Goal: Task Accomplishment & Management: Use online tool/utility

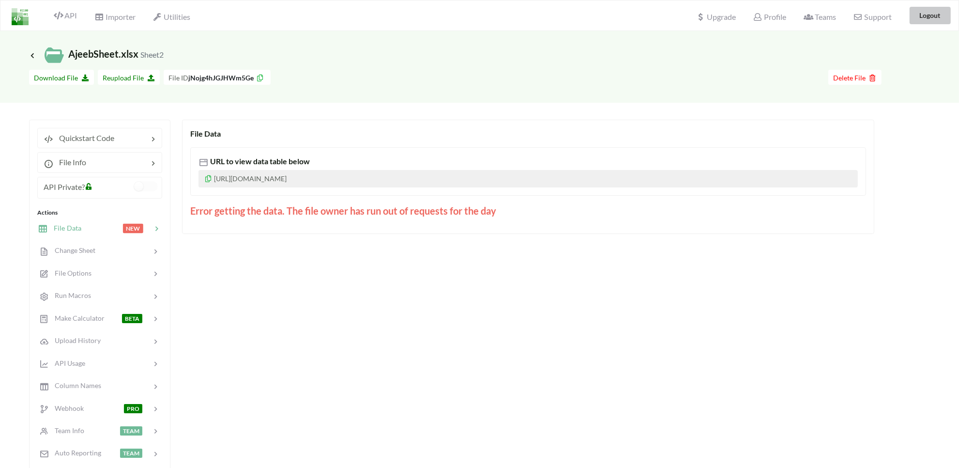
click at [929, 24] on button "Logout" at bounding box center [930, 15] width 41 height 17
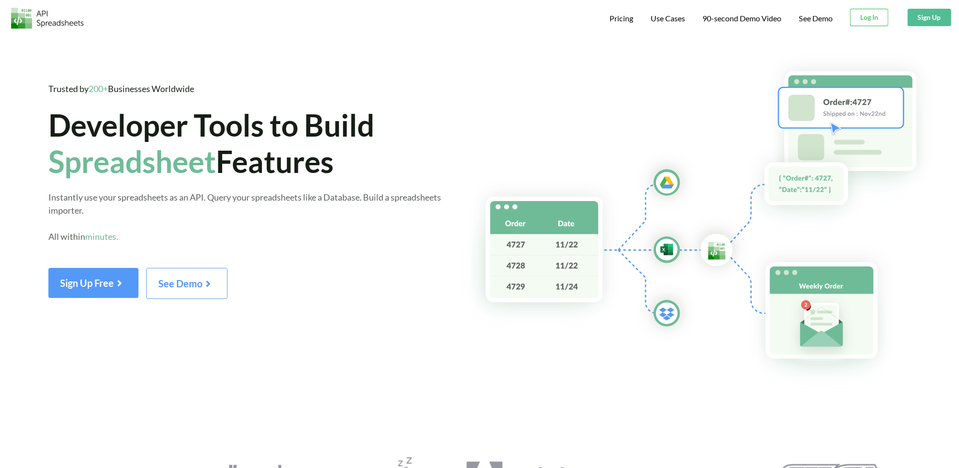
click at [932, 17] on button "Sign Up" at bounding box center [930, 17] width 44 height 17
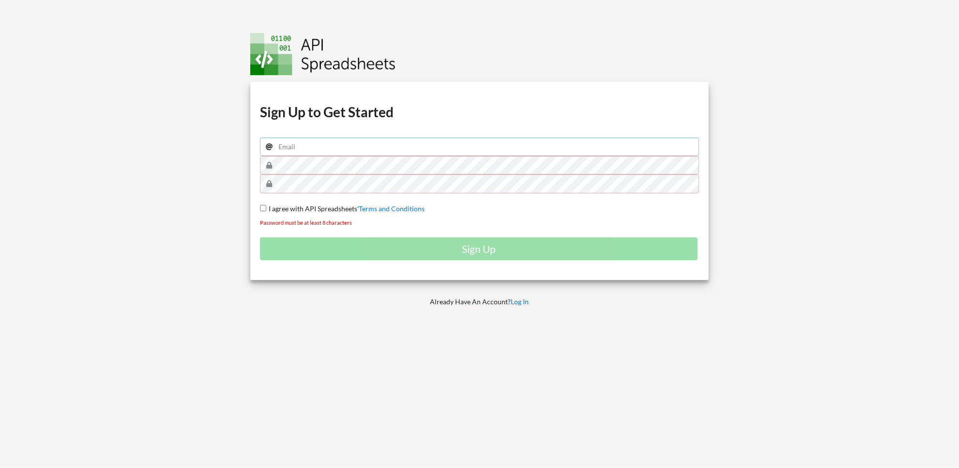
click at [296, 148] on input "email" at bounding box center [480, 146] width 440 height 18
type input "waleedsumato@gmail.com"
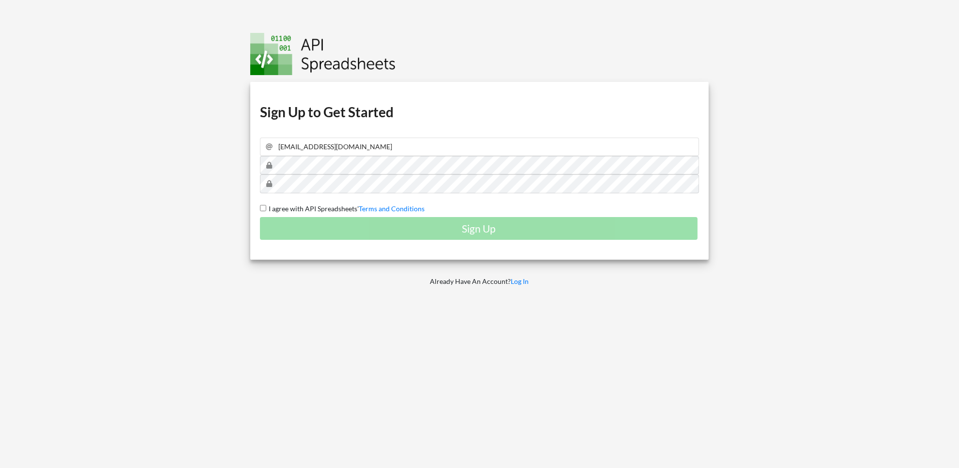
click at [257, 211] on div "Download hidden Download hidden Download hidden Download hidden Sign Up to Get …" at bounding box center [479, 171] width 459 height 178
click at [266, 209] on span "I agree with API Spreadsheets'" at bounding box center [312, 208] width 92 height 8
click at [266, 209] on input "I agree with API Spreadsheets' Terms and Conditions" at bounding box center [263, 208] width 6 height 6
checkbox input "true"
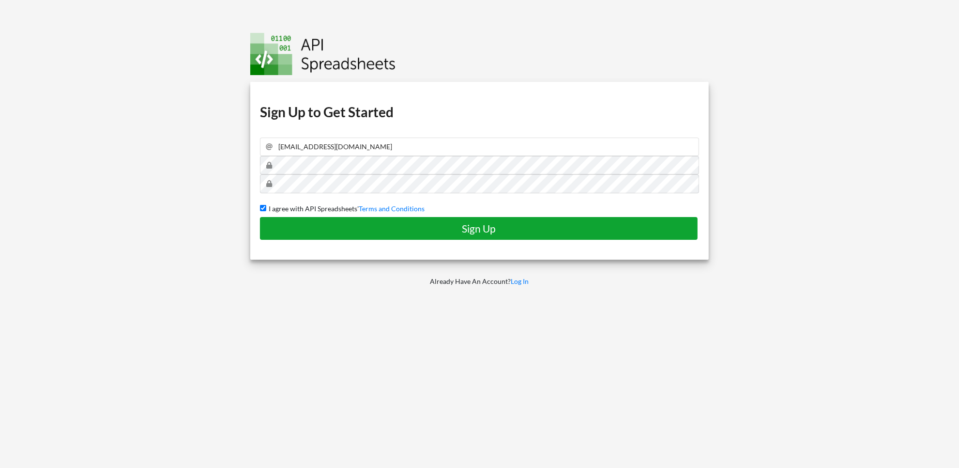
click at [322, 235] on button "Sign Up" at bounding box center [479, 228] width 438 height 23
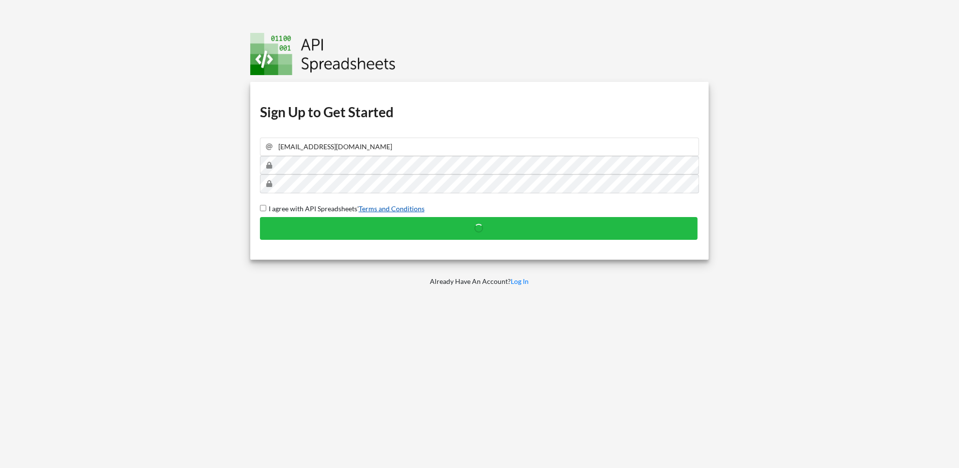
checkbox input "false"
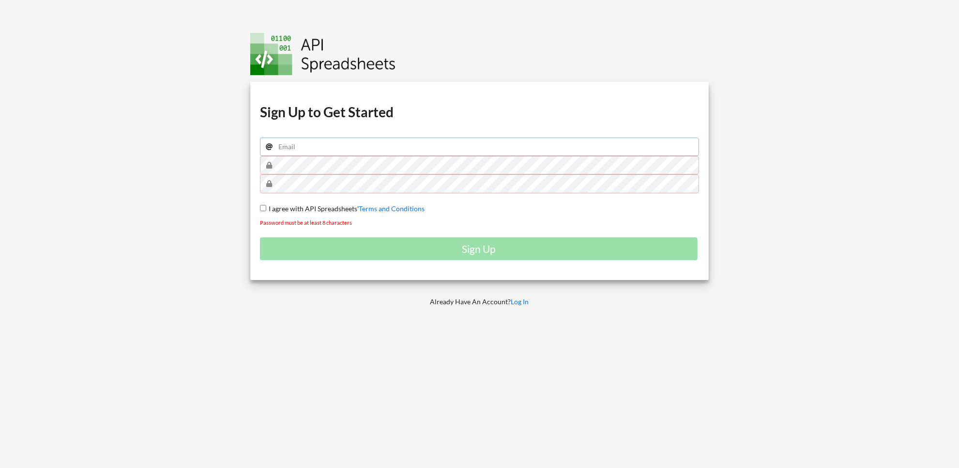
click at [308, 141] on input "email" at bounding box center [480, 146] width 440 height 18
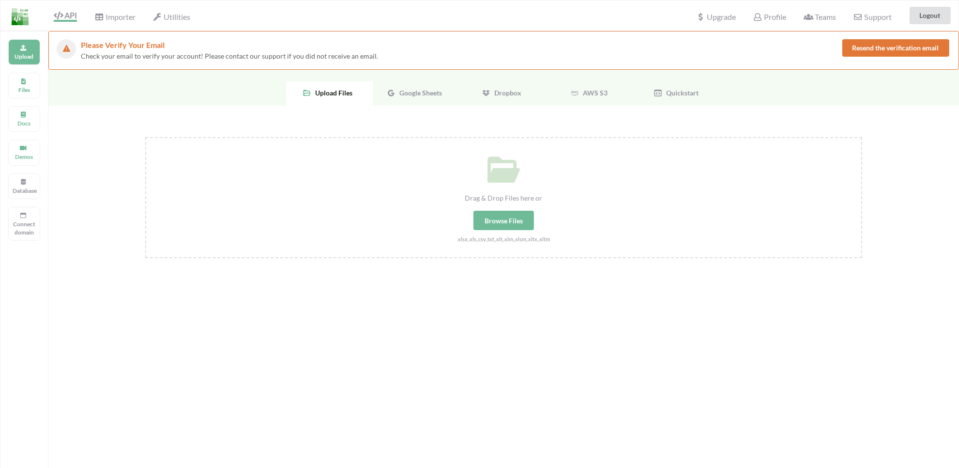
click at [510, 219] on div "Browse Files" at bounding box center [503, 220] width 61 height 19
click at [145, 137] on input "Drag & Drop Files here or Browse Files .xlsx,.xls,.csv,.txt,.xlt,.xlm,.xlsm,.xl…" at bounding box center [145, 137] width 0 height 0
type input "C:\fakepath\AjeebCalculatorSheet.xlsx"
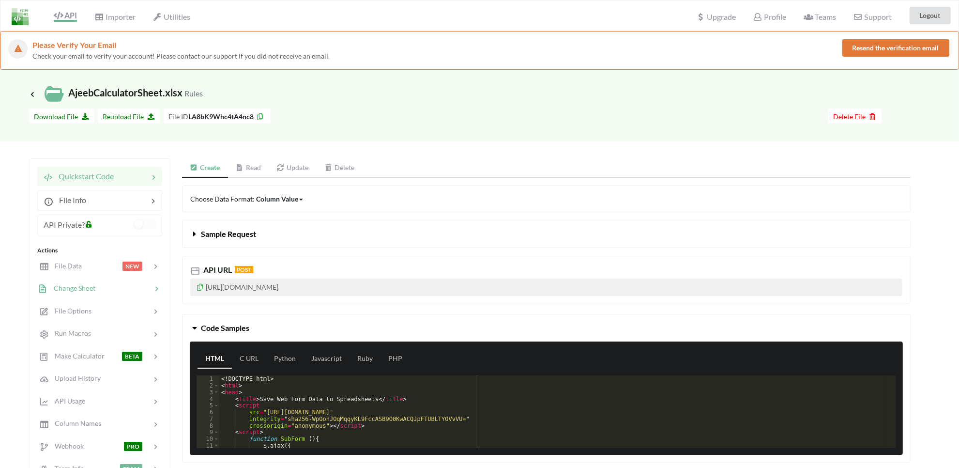
click at [72, 283] on div "Change Sheet" at bounding box center [66, 288] width 57 height 11
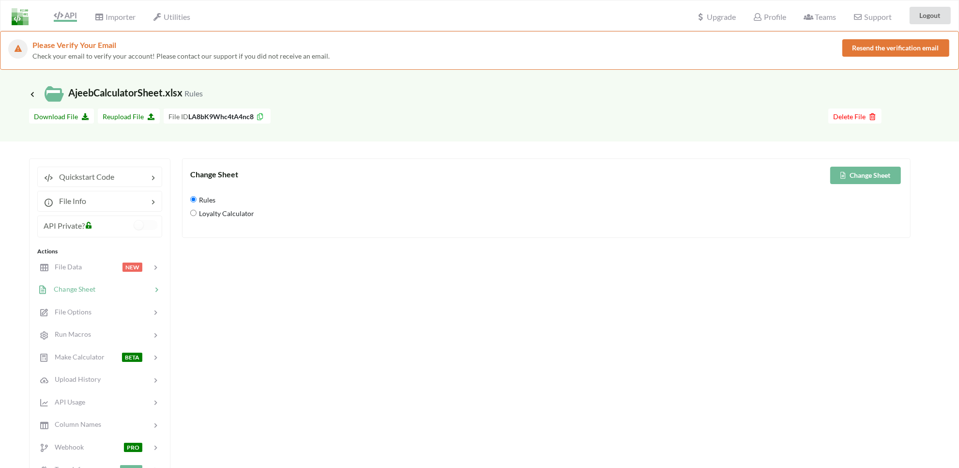
click at [197, 218] on span "Loyalty Calculator" at bounding box center [226, 213] width 58 height 20
click at [197, 216] on Calculator "Loyalty Calculator" at bounding box center [193, 213] width 6 height 6
radio Calculator "true"
click at [840, 168] on button "Change Sheet" at bounding box center [865, 175] width 71 height 17
click at [66, 308] on span "File Options" at bounding box center [70, 311] width 44 height 8
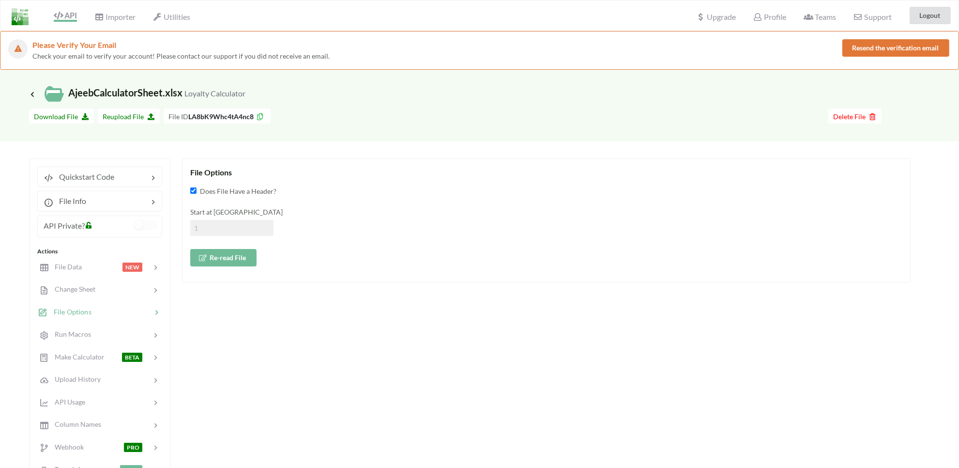
click at [253, 218] on div "Start at Row" at bounding box center [546, 221] width 712 height 29
click at [231, 230] on input at bounding box center [231, 228] width 83 height 16
type input "2"
click at [204, 264] on button "Re-read File" at bounding box center [223, 257] width 66 height 17
click at [75, 270] on span "File Data" at bounding box center [65, 266] width 33 height 8
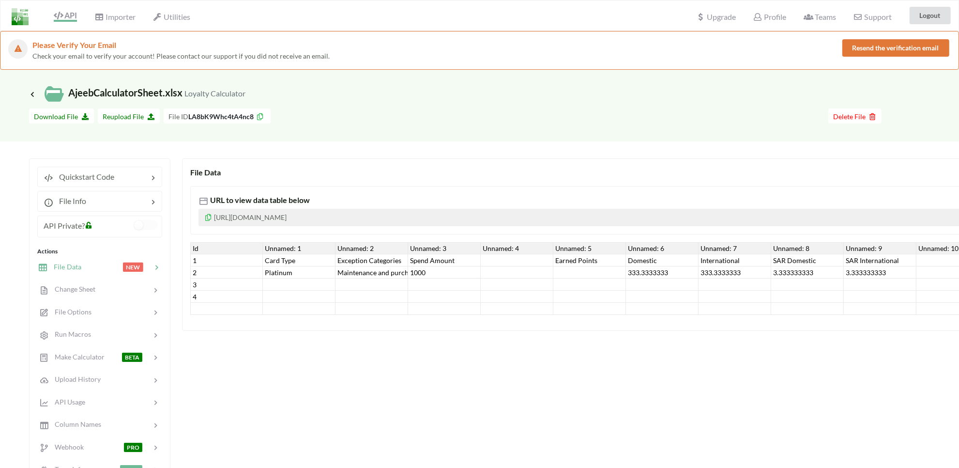
drag, startPoint x: 312, startPoint y: 320, endPoint x: 351, endPoint y: 316, distance: 39.0
click at [351, 316] on div "File Data URL to view data table below https://www.apispreadsheets.com/table/LA…" at bounding box center [741, 244] width 1119 height 172
drag, startPoint x: 402, startPoint y: 314, endPoint x: 448, endPoint y: 314, distance: 46.5
click at [448, 314] on div "Id Unnamed: 1 Unnamed: 2 Unnamed: 3 Unnamed: 4 Unnamed: 5 Unnamed: 6 Unnamed: 7…" at bounding box center [771, 278] width 1162 height 73
click at [469, 315] on div at bounding box center [444, 309] width 73 height 12
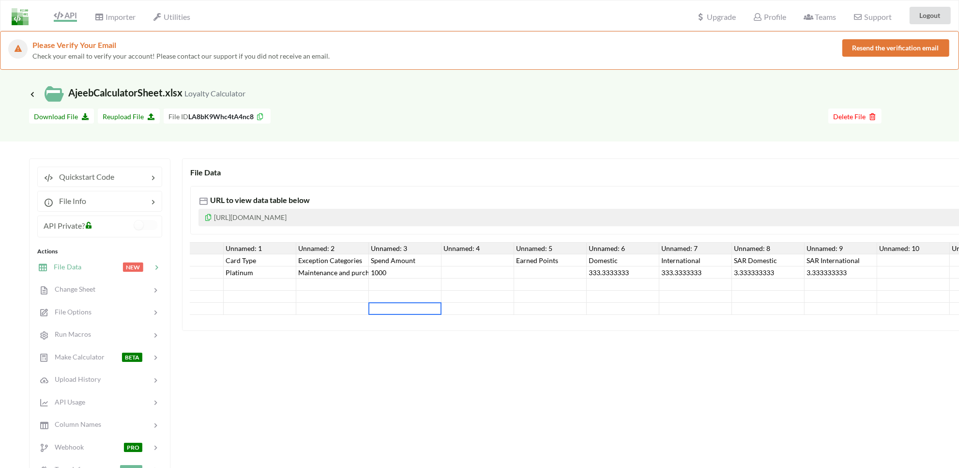
scroll to position [0, 59]
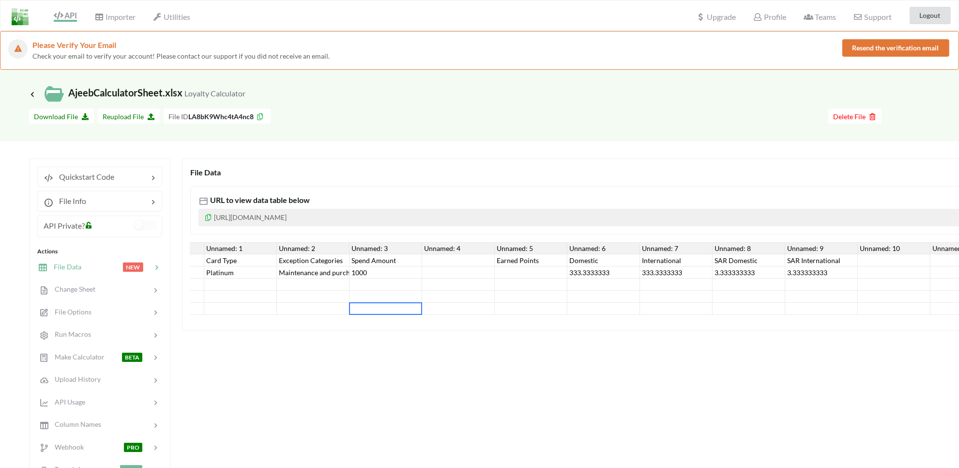
click at [608, 269] on div "333.3333333" at bounding box center [603, 272] width 73 height 12
click at [371, 275] on div "1000" at bounding box center [386, 272] width 73 height 12
type input "2000"
click at [84, 183] on div "Quickstart Code" at bounding box center [99, 177] width 125 height 20
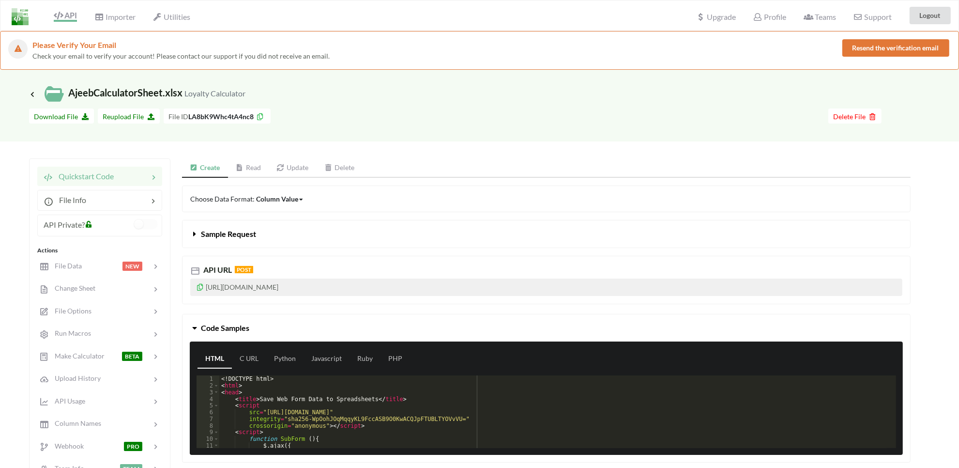
click at [247, 287] on p "[URL][DOMAIN_NAME]" at bounding box center [546, 286] width 712 height 17
click at [200, 287] on icon at bounding box center [200, 285] width 8 height 7
click at [74, 291] on span "Change Sheet" at bounding box center [71, 288] width 47 height 8
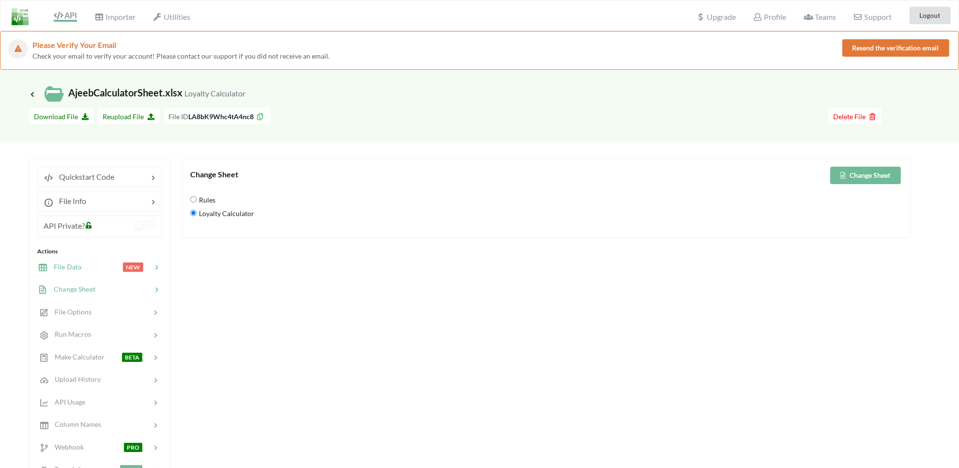
click at [101, 274] on div "File Data NEW" at bounding box center [99, 266] width 127 height 23
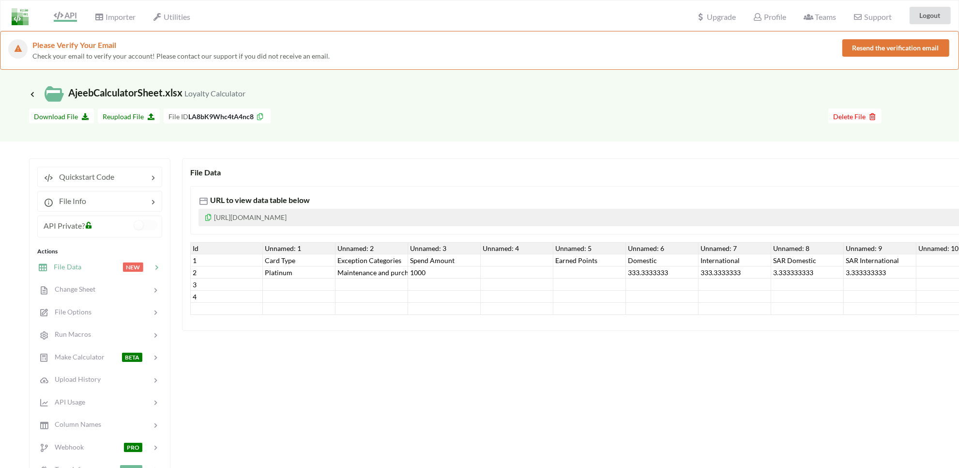
click at [284, 269] on div "Platinum" at bounding box center [299, 272] width 73 height 12
click at [342, 271] on div "Maintenance and purchasing services for cars and motorcycles" at bounding box center [372, 272] width 73 height 12
click at [422, 269] on div "1000" at bounding box center [444, 272] width 73 height 12
click at [221, 274] on div "2" at bounding box center [226, 272] width 73 height 12
click at [290, 275] on div "Platinum" at bounding box center [299, 272] width 73 height 12
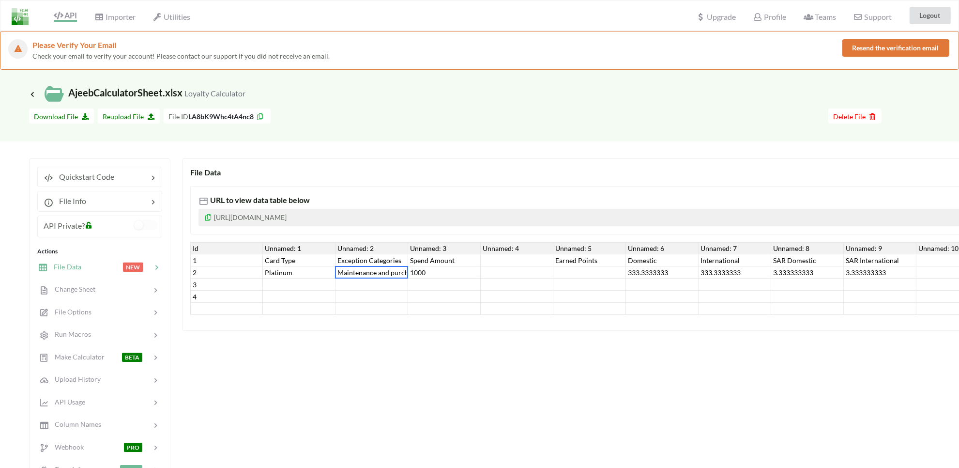
click at [379, 276] on div "Maintenance and purchasing services for cars and motorcycles" at bounding box center [372, 272] width 73 height 12
click at [410, 274] on div "1000" at bounding box center [444, 272] width 73 height 12
click at [224, 272] on div "2" at bounding box center [226, 272] width 73 height 12
click at [276, 275] on div "Platinum" at bounding box center [299, 272] width 73 height 12
click at [348, 276] on div "Maintenance and purchasing services for cars and motorcycles" at bounding box center [372, 272] width 73 height 12
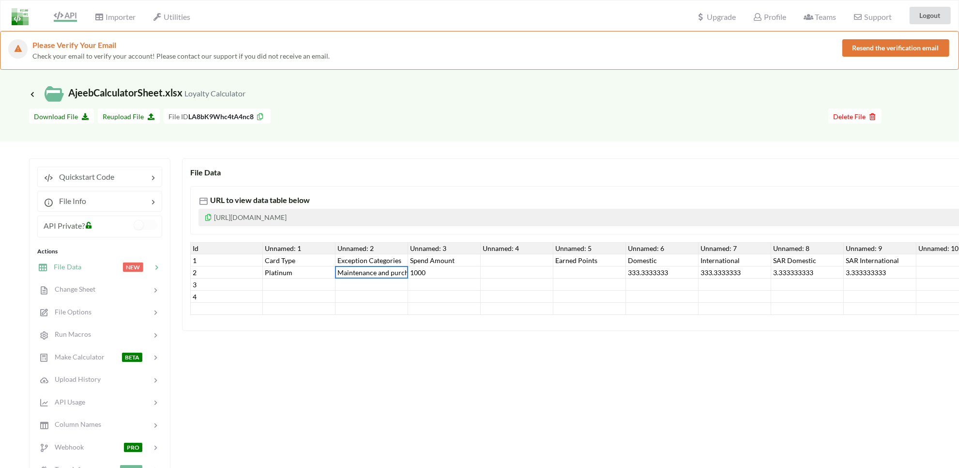
click at [416, 276] on div "1000" at bounding box center [444, 272] width 73 height 12
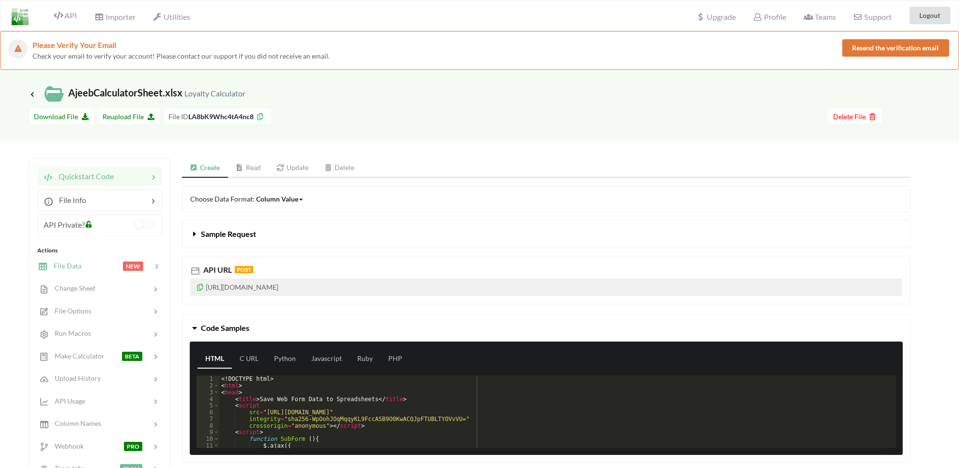
click at [102, 268] on div at bounding box center [101, 265] width 41 height 11
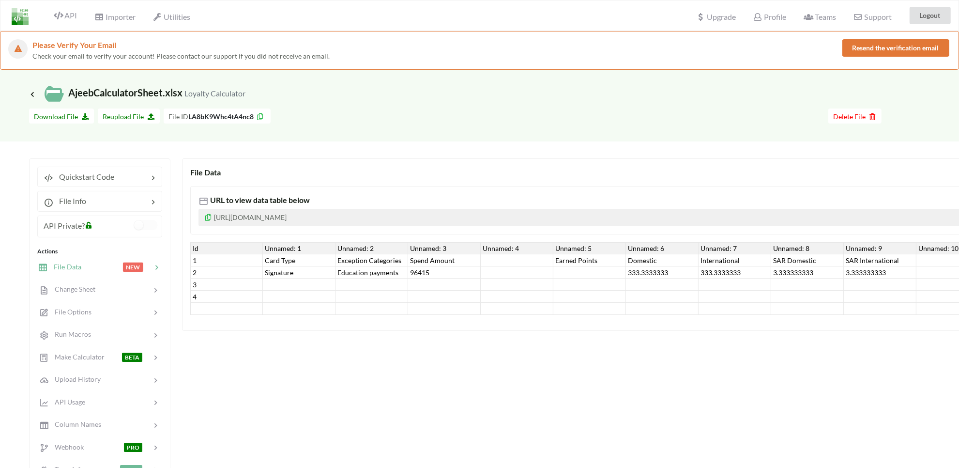
drag, startPoint x: 622, startPoint y: 320, endPoint x: 686, endPoint y: 320, distance: 64.4
click at [686, 320] on div "File Data URL to view data table below https://www.apispreadsheets.com/table/LA…" at bounding box center [741, 244] width 1119 height 172
drag, startPoint x: 667, startPoint y: 313, endPoint x: 710, endPoint y: 313, distance: 42.6
click at [710, 313] on div "Id Unnamed: 1 Unnamed: 2 Unnamed: 3 Unnamed: 4 Unnamed: 5 Unnamed: 6 Unnamed: 7…" at bounding box center [771, 278] width 1162 height 73
click at [742, 300] on div at bounding box center [735, 296] width 73 height 12
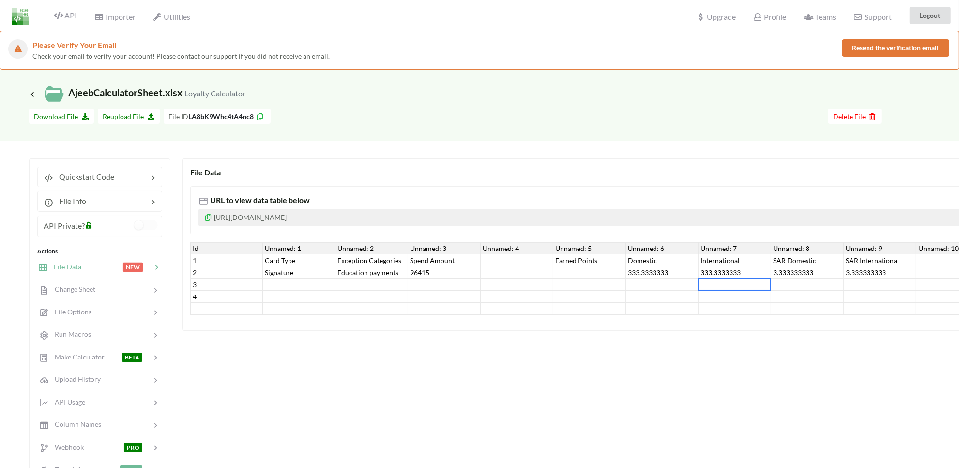
click at [715, 284] on div at bounding box center [735, 284] width 73 height 12
click at [74, 19] on span "API" at bounding box center [65, 17] width 23 height 12
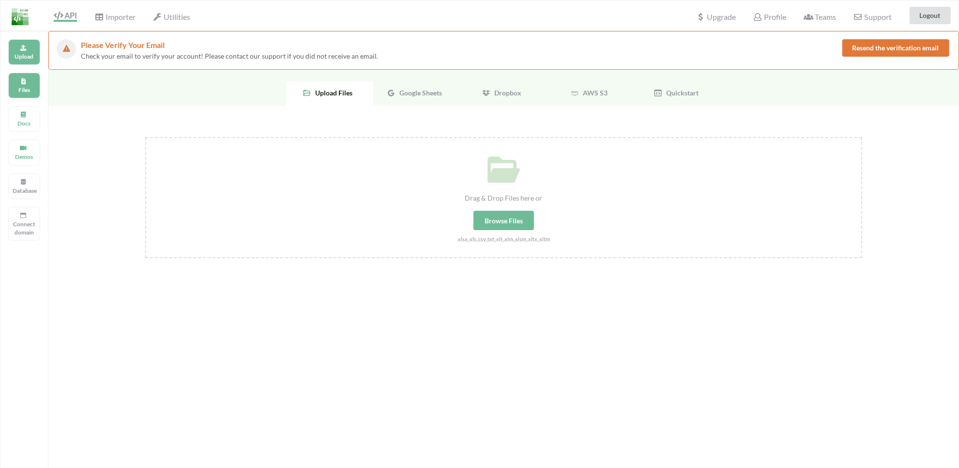
click at [31, 88] on p "Files" at bounding box center [24, 90] width 23 height 8
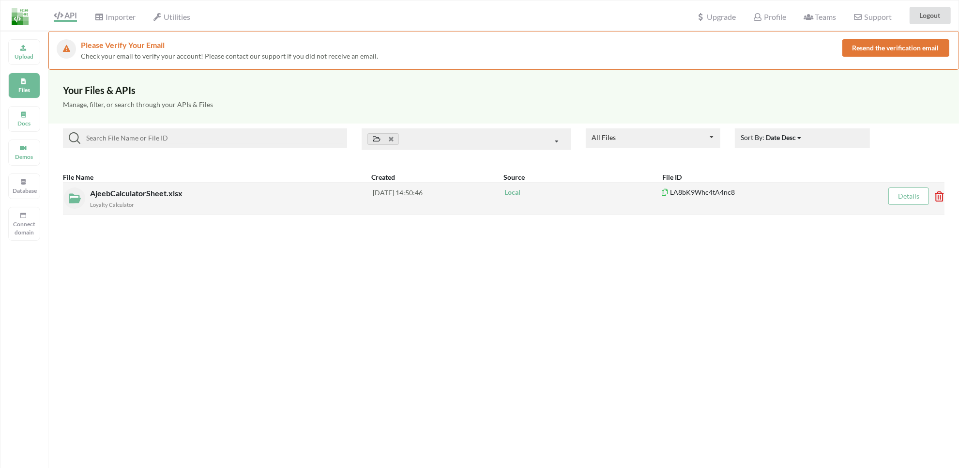
click at [122, 204] on small "Loyalty Calculator" at bounding box center [112, 204] width 44 height 6
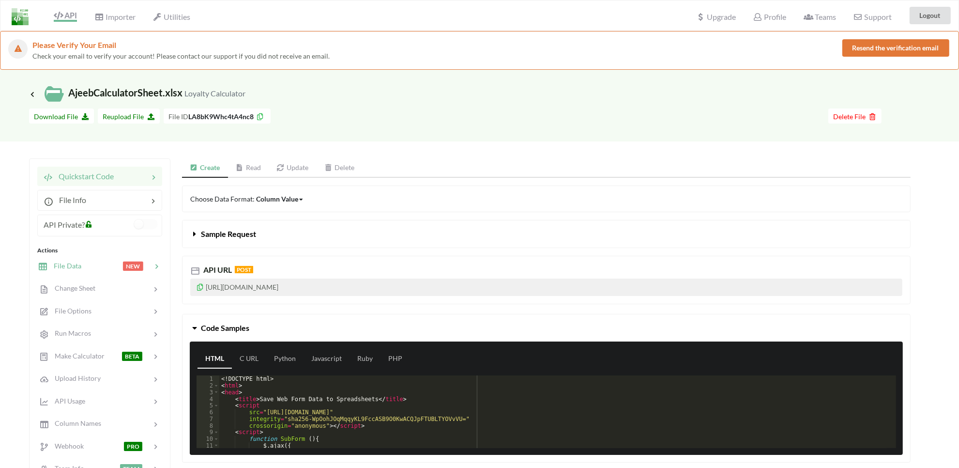
click at [70, 272] on div "File Data NEW" at bounding box center [99, 265] width 127 height 23
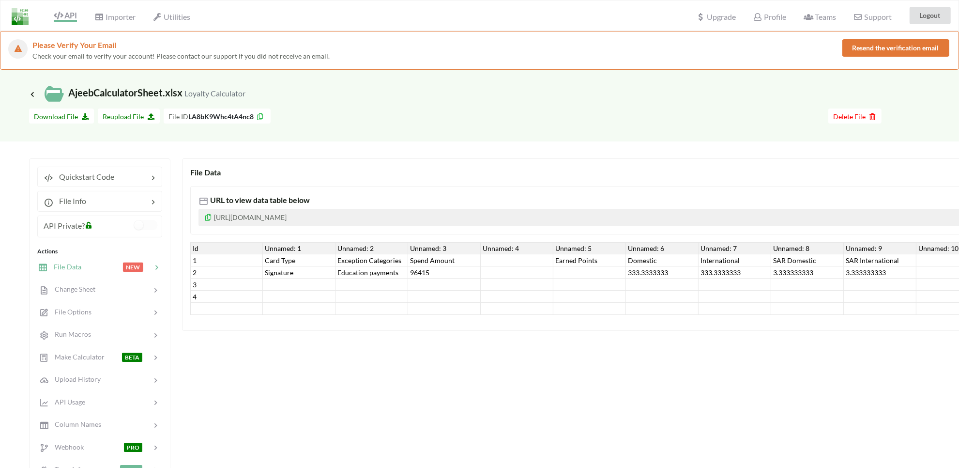
click at [381, 252] on div "Unnamed: 2" at bounding box center [372, 248] width 73 height 12
click at [363, 280] on div at bounding box center [372, 284] width 73 height 12
click at [357, 272] on div "Education payments" at bounding box center [372, 272] width 73 height 12
click at [308, 212] on p "[URL][DOMAIN_NAME]" at bounding box center [741, 217] width 1086 height 17
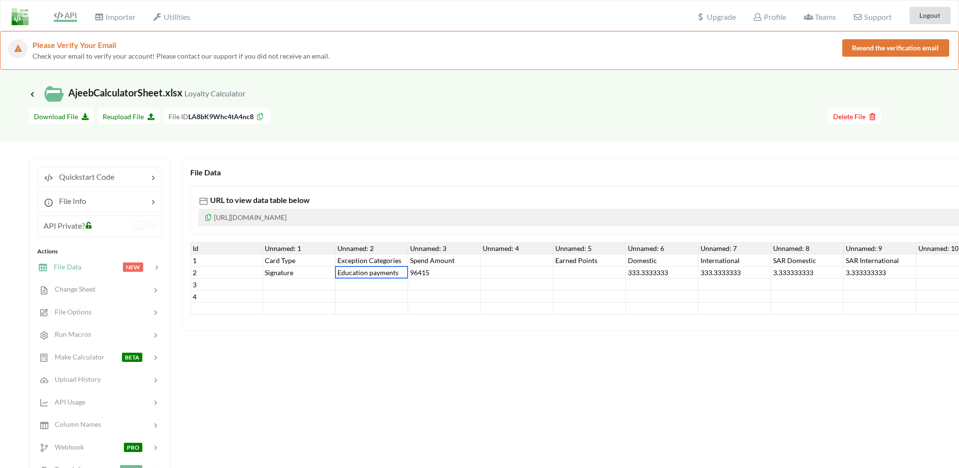
click at [308, 212] on p "[URL][DOMAIN_NAME]" at bounding box center [741, 217] width 1086 height 17
click at [332, 214] on p "[URL][DOMAIN_NAME]" at bounding box center [741, 217] width 1086 height 17
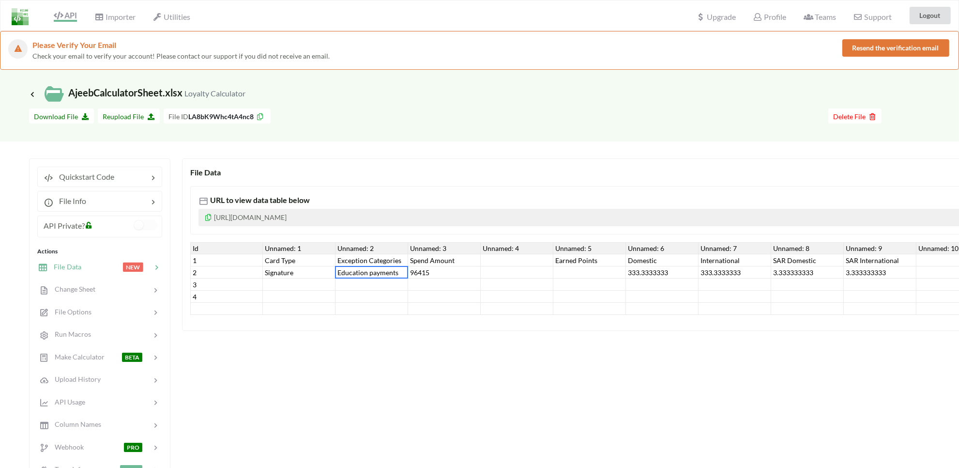
click at [213, 215] on p "[URL][DOMAIN_NAME]" at bounding box center [741, 217] width 1086 height 17
click at [209, 216] on icon at bounding box center [208, 216] width 8 height 7
click at [66, 22] on div "API" at bounding box center [62, 15] width 44 height 18
click at [65, 17] on span "API" at bounding box center [65, 17] width 23 height 12
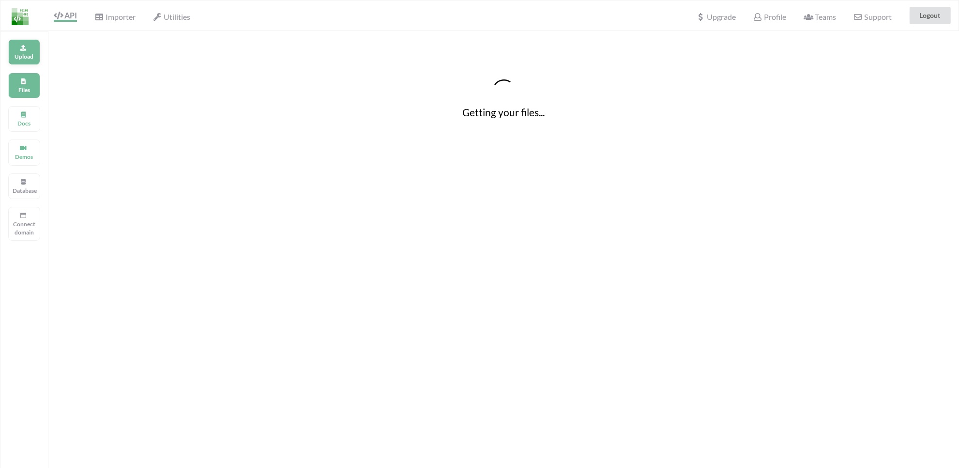
click at [31, 50] on div "Upload" at bounding box center [24, 52] width 32 height 26
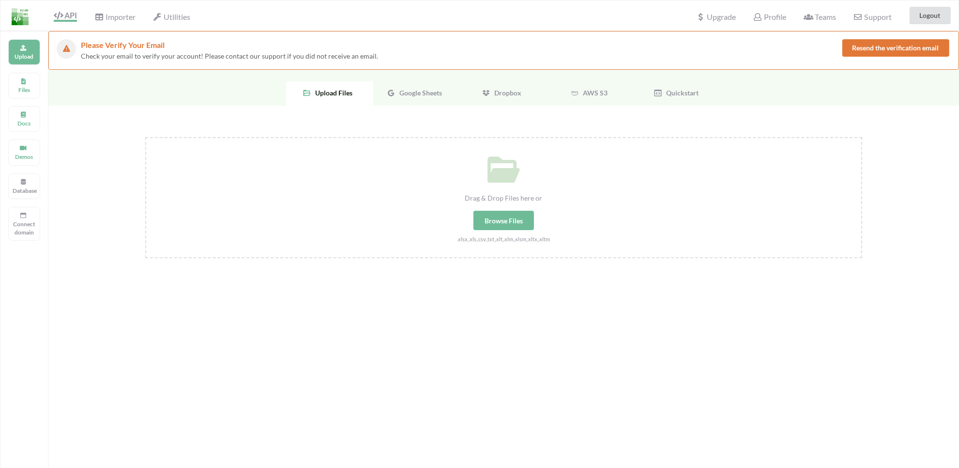
click at [410, 95] on span "Google Sheets" at bounding box center [419, 93] width 46 height 8
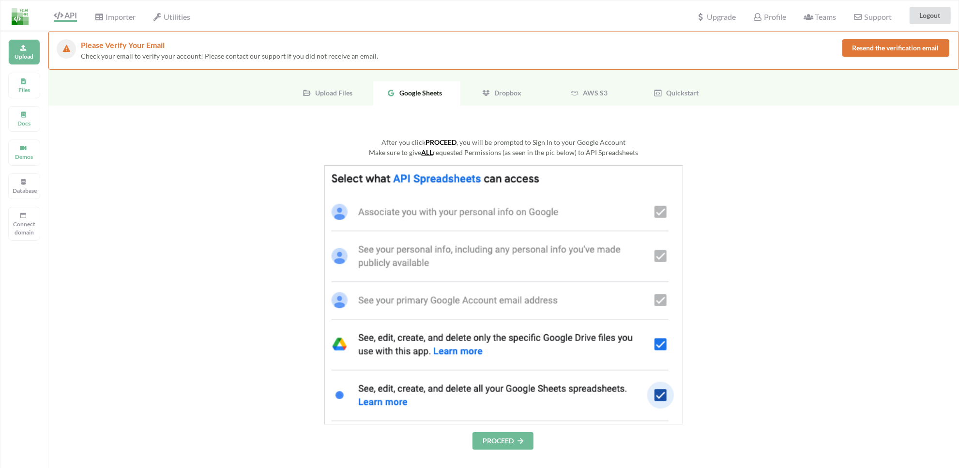
click at [494, 444] on button "PROCEED" at bounding box center [503, 440] width 61 height 17
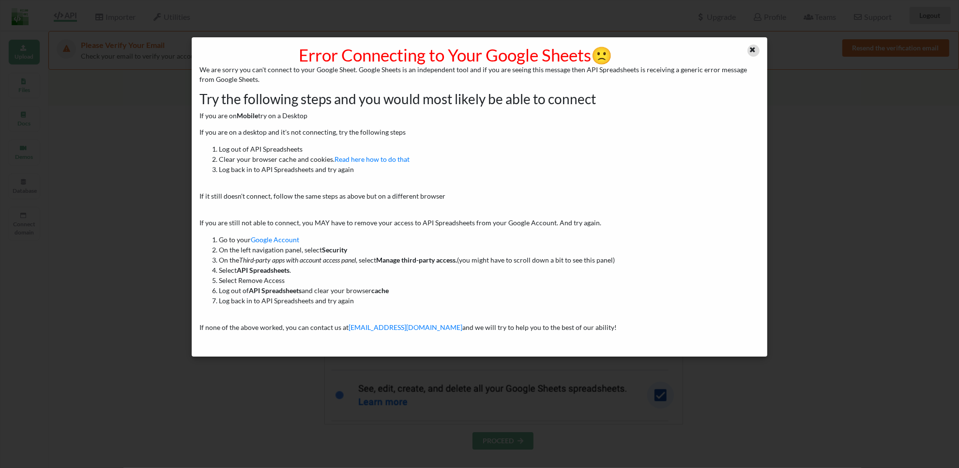
click at [749, 49] on icon at bounding box center [752, 48] width 8 height 7
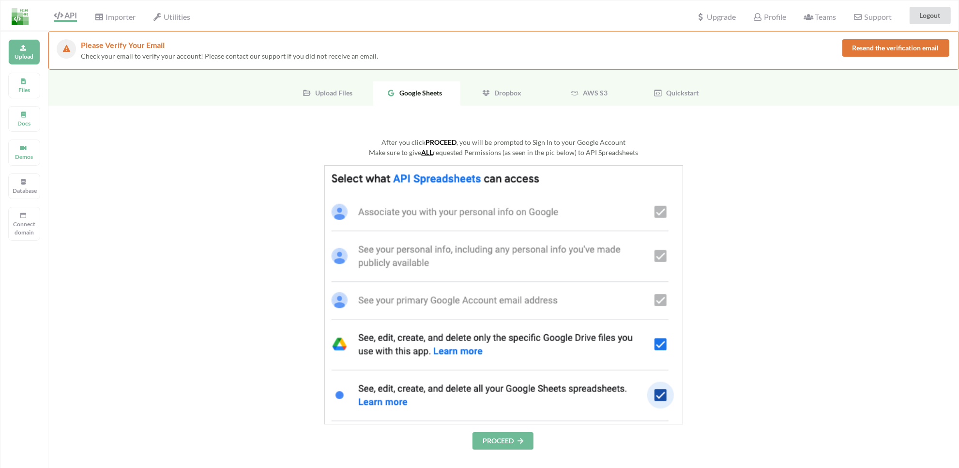
click at [504, 92] on span "Dropbox" at bounding box center [506, 93] width 31 height 8
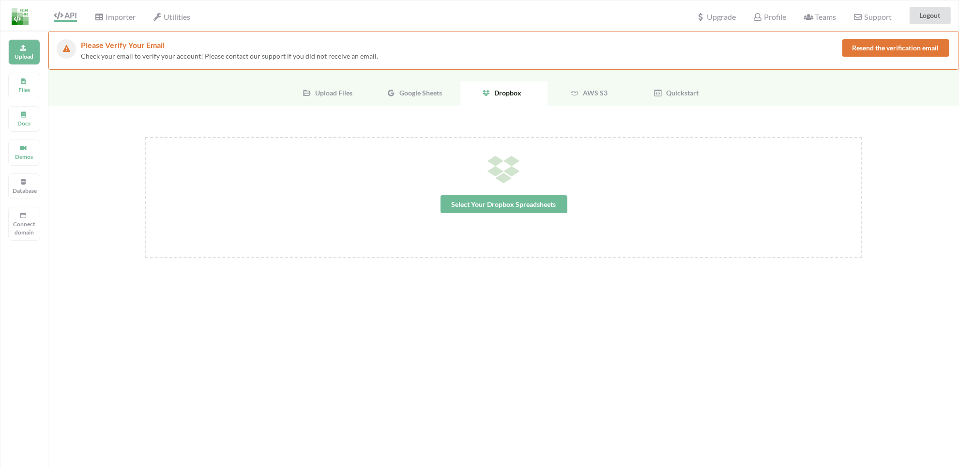
click at [626, 93] on div "AWS S3" at bounding box center [591, 93] width 87 height 24
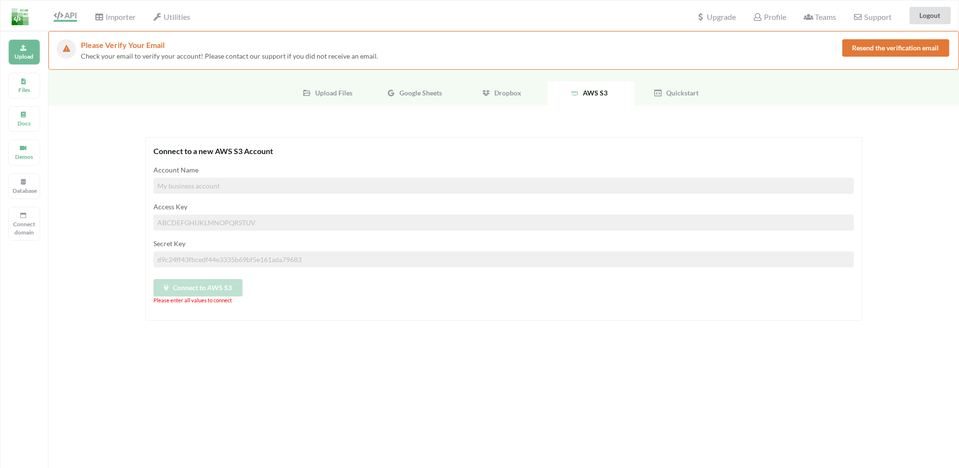
click at [666, 92] on span "Quickstart" at bounding box center [680, 93] width 36 height 8
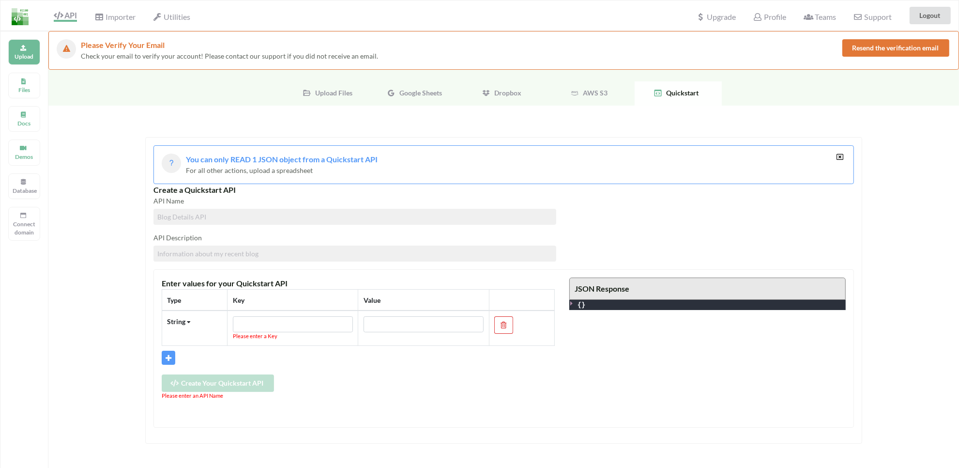
click at [590, 92] on span "AWS S3" at bounding box center [593, 93] width 29 height 8
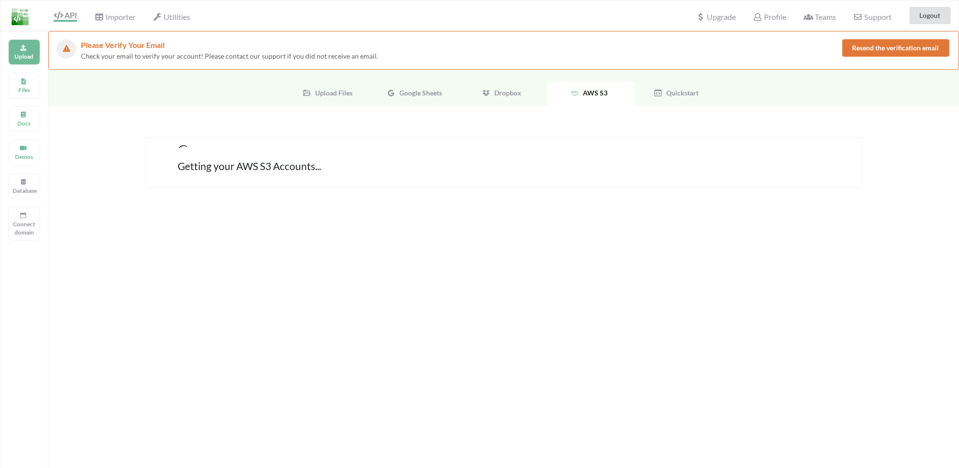
click at [520, 89] on span "Dropbox" at bounding box center [506, 93] width 31 height 8
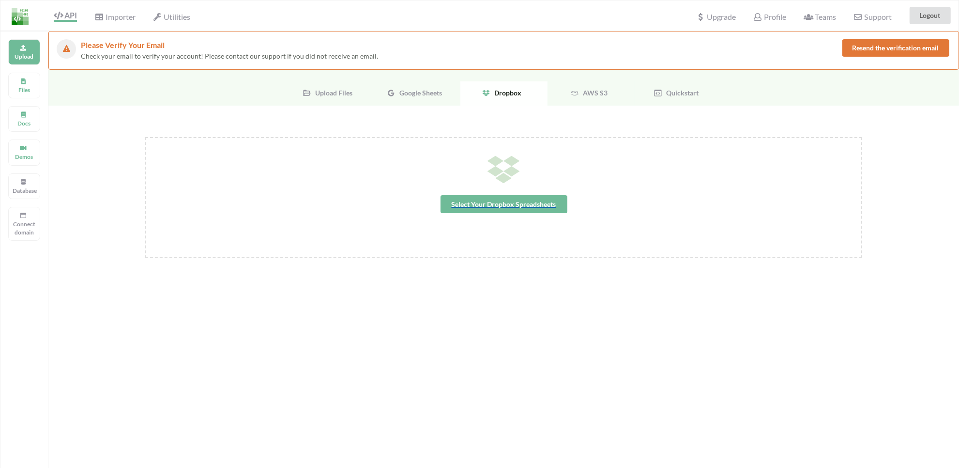
click at [522, 199] on span "Select Your Dropbox Spreadsheets" at bounding box center [504, 204] width 127 height 18
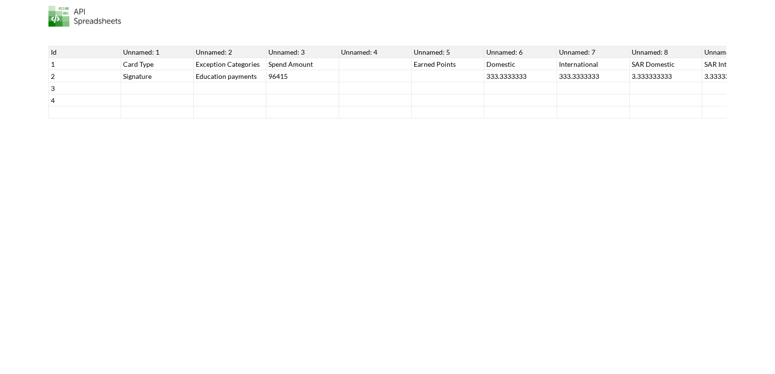
click at [307, 83] on div at bounding box center [302, 88] width 73 height 12
click at [300, 77] on div "96415" at bounding box center [302, 76] width 73 height 12
type input "2000"
click at [488, 73] on div "333.3333333" at bounding box center [520, 76] width 73 height 12
drag, startPoint x: 560, startPoint y: 73, endPoint x: 578, endPoint y: 72, distance: 17.5
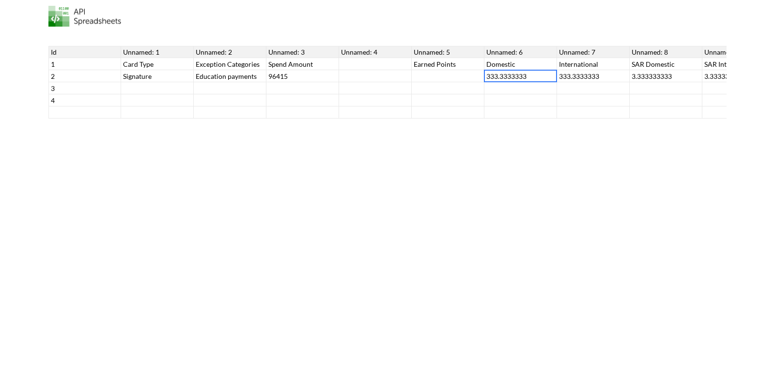
click at [561, 73] on div "333.3333333" at bounding box center [593, 76] width 73 height 12
click at [649, 70] on div "3.333333333" at bounding box center [665, 76] width 73 height 12
click at [535, 103] on div at bounding box center [520, 100] width 73 height 12
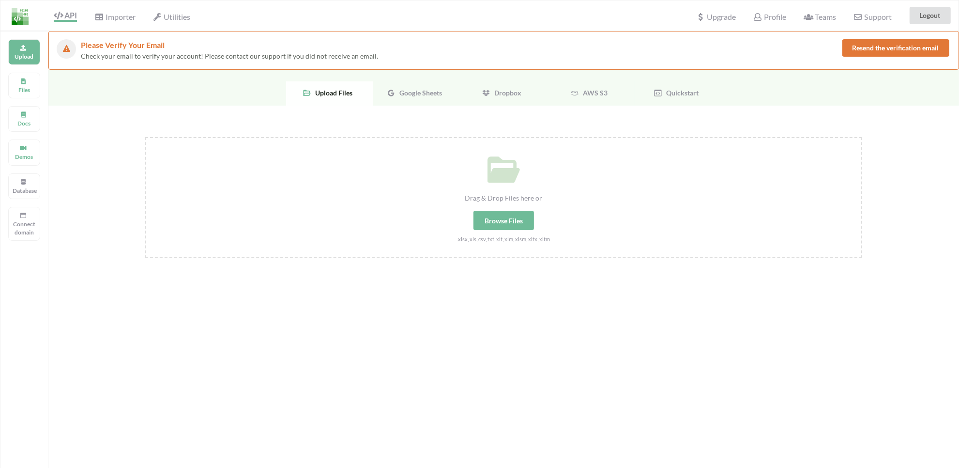
click at [39, 70] on div "Upload Files Docs Demos Database Connect domain" at bounding box center [24, 265] width 48 height 468
click at [32, 88] on p "Files" at bounding box center [24, 90] width 23 height 8
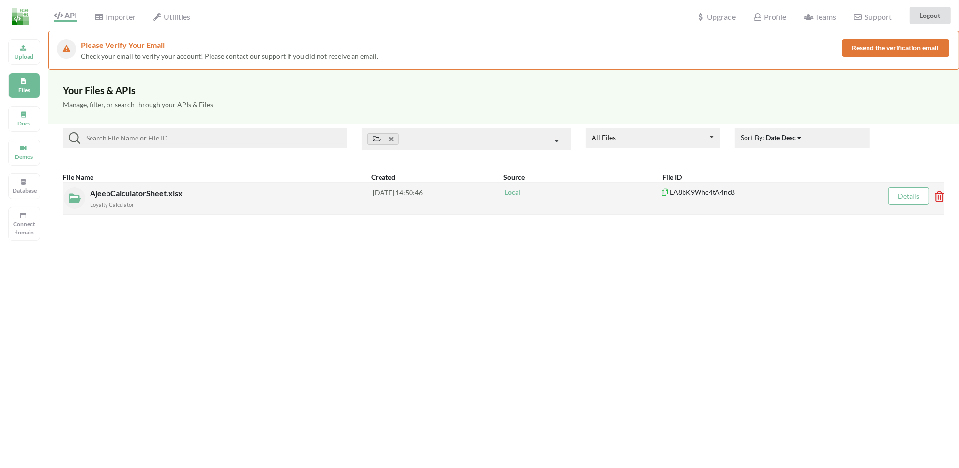
click at [130, 189] on div "AjeebCalculatorSheet.xlsx Loyalty Calculator [DATE] 14:50:46 Local LA8bK9Whc4tA…" at bounding box center [504, 198] width 882 height 32
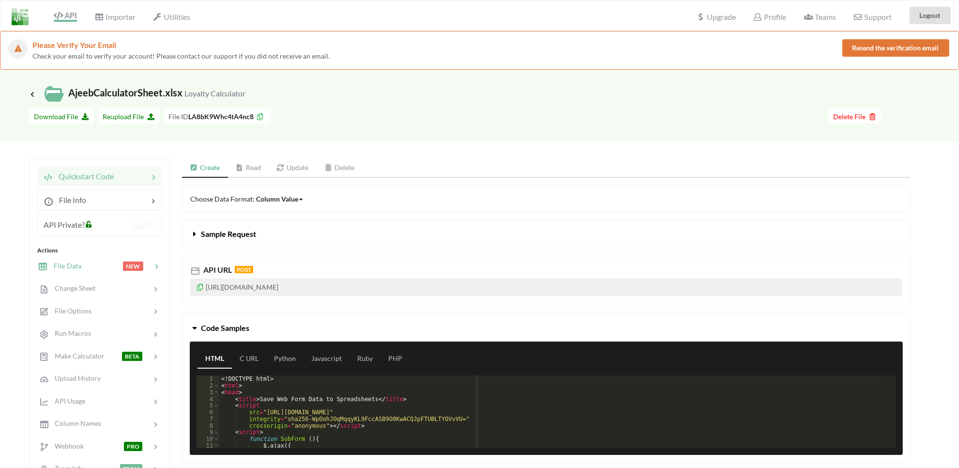
click at [91, 258] on div "File Data NEW" at bounding box center [99, 265] width 127 height 23
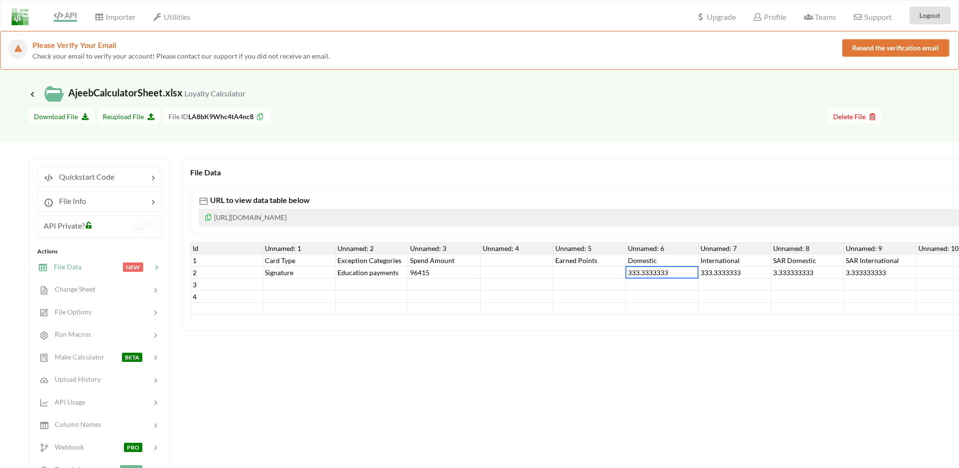
click at [667, 276] on div "333.3333333" at bounding box center [662, 272] width 73 height 12
click at [709, 275] on div "333.3333333" at bounding box center [735, 272] width 73 height 12
click at [799, 275] on div "3.333333333" at bounding box center [807, 272] width 73 height 12
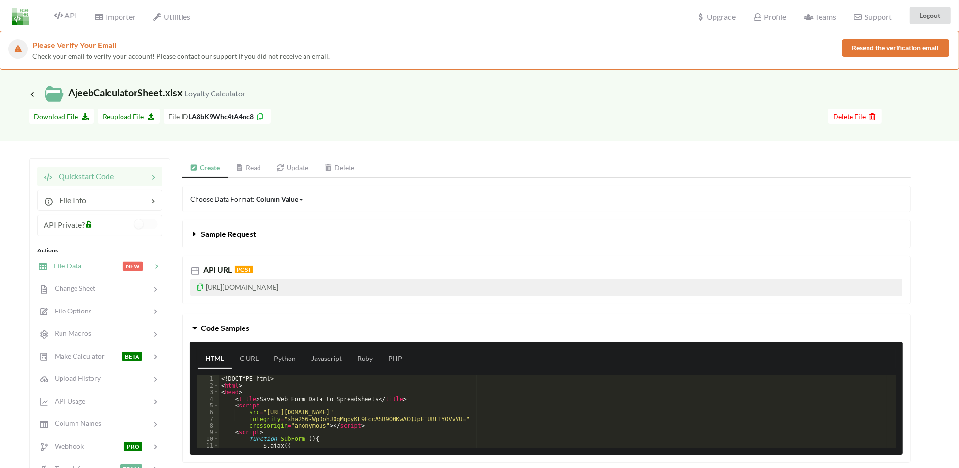
click at [65, 268] on span "File Data" at bounding box center [64, 265] width 33 height 8
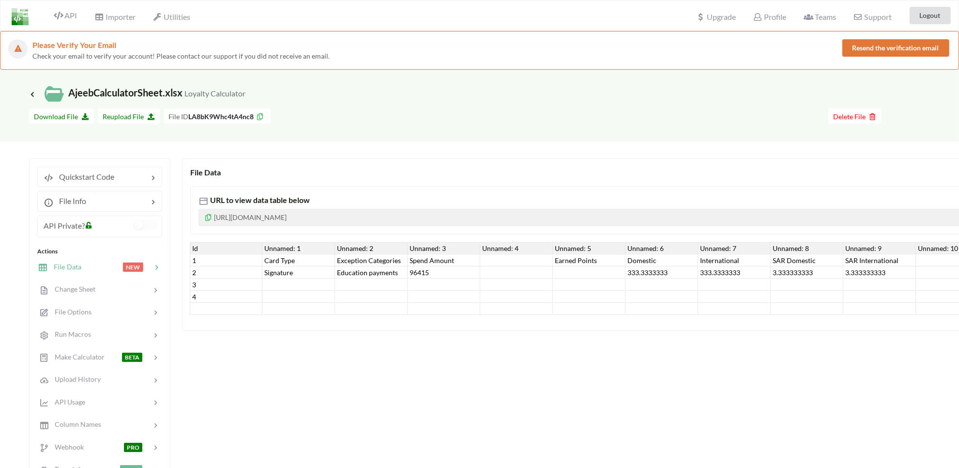
scroll to position [0, 59]
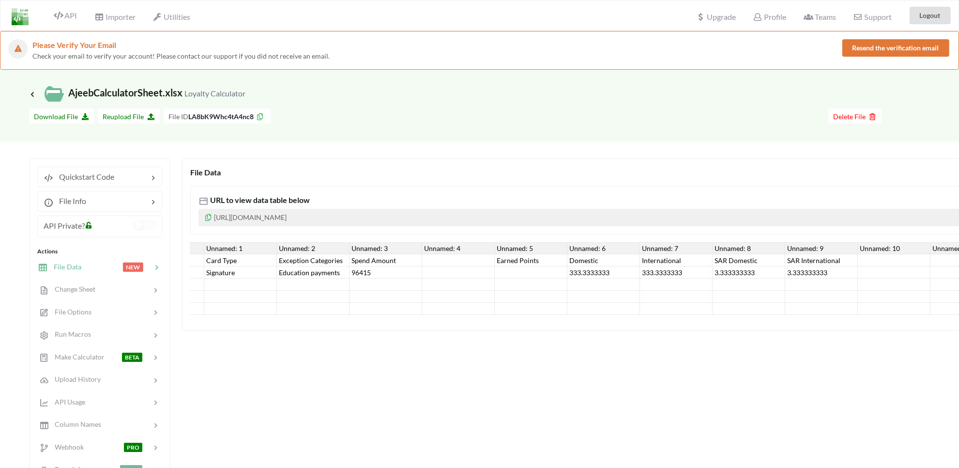
click at [351, 313] on div at bounding box center [386, 309] width 73 height 12
click at [227, 268] on div "Signature" at bounding box center [240, 272] width 73 height 12
click at [293, 272] on div "Education payments" at bounding box center [313, 272] width 73 height 12
click at [362, 272] on div "96415" at bounding box center [386, 272] width 73 height 12
click at [571, 256] on div "Domestic" at bounding box center [603, 260] width 73 height 12
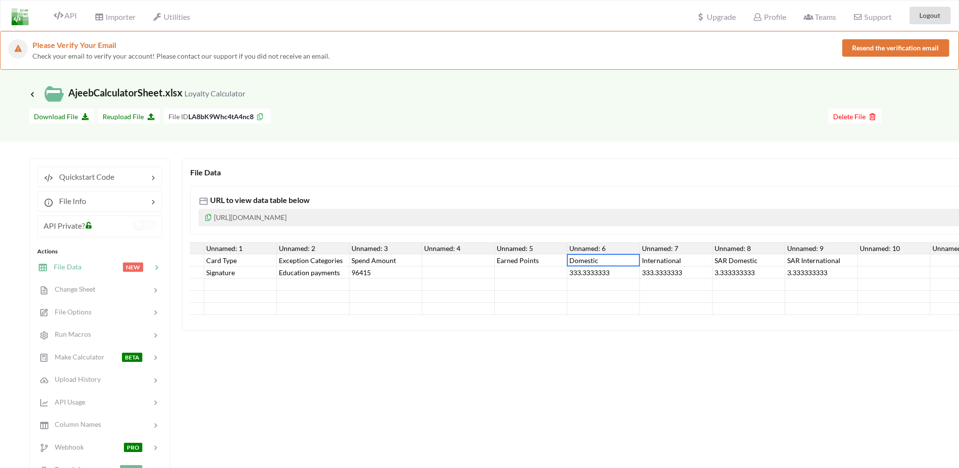
click at [625, 276] on div "333.3333333" at bounding box center [603, 272] width 73 height 12
click at [706, 275] on div "333.3333333" at bounding box center [676, 272] width 73 height 12
click at [708, 275] on div "333.3333333" at bounding box center [676, 272] width 73 height 12
